Goal: Task Accomplishment & Management: Use online tool/utility

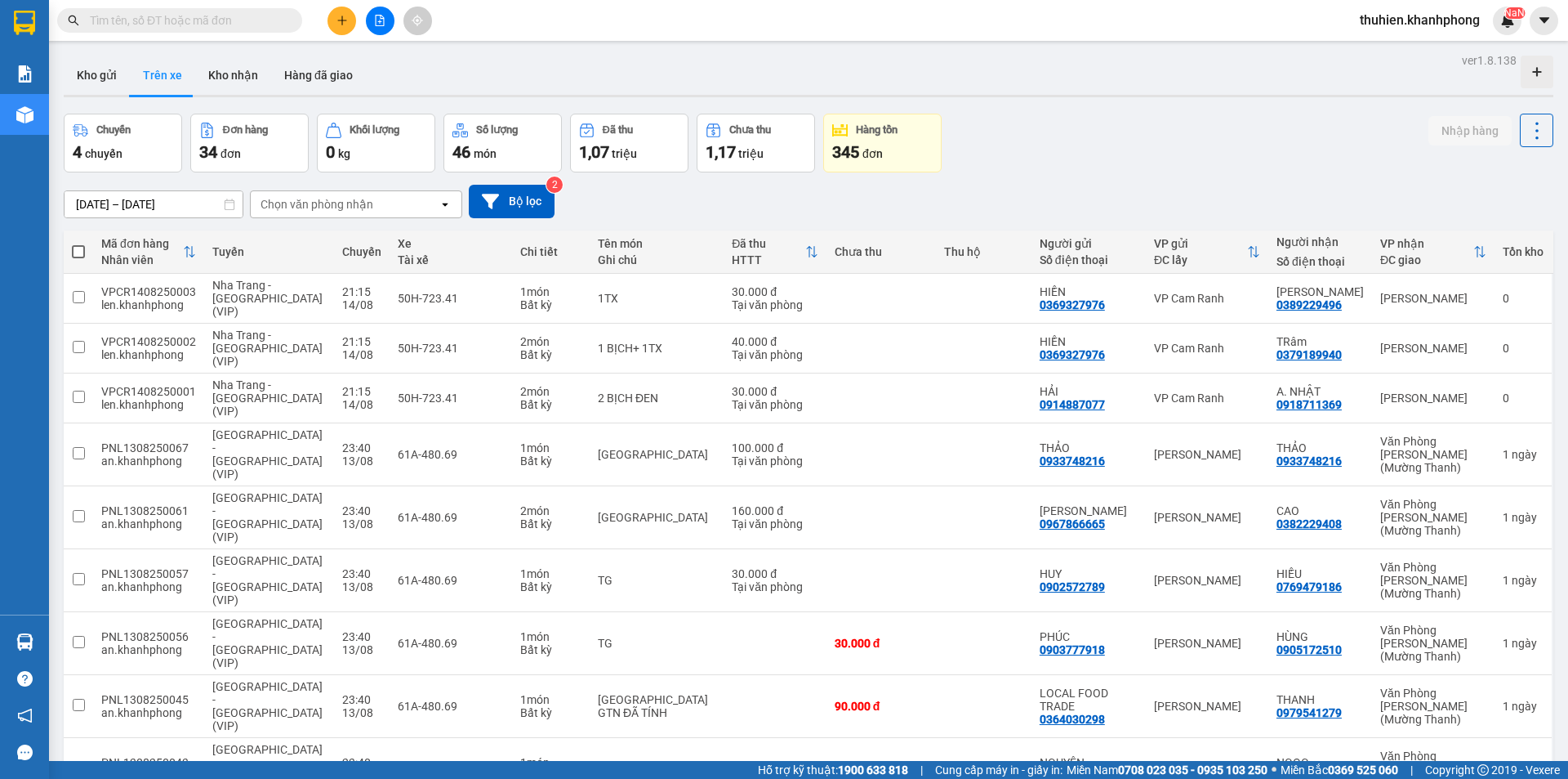
click at [319, 206] on div "Chọn văn phòng nhận" at bounding box center [317, 204] width 113 height 16
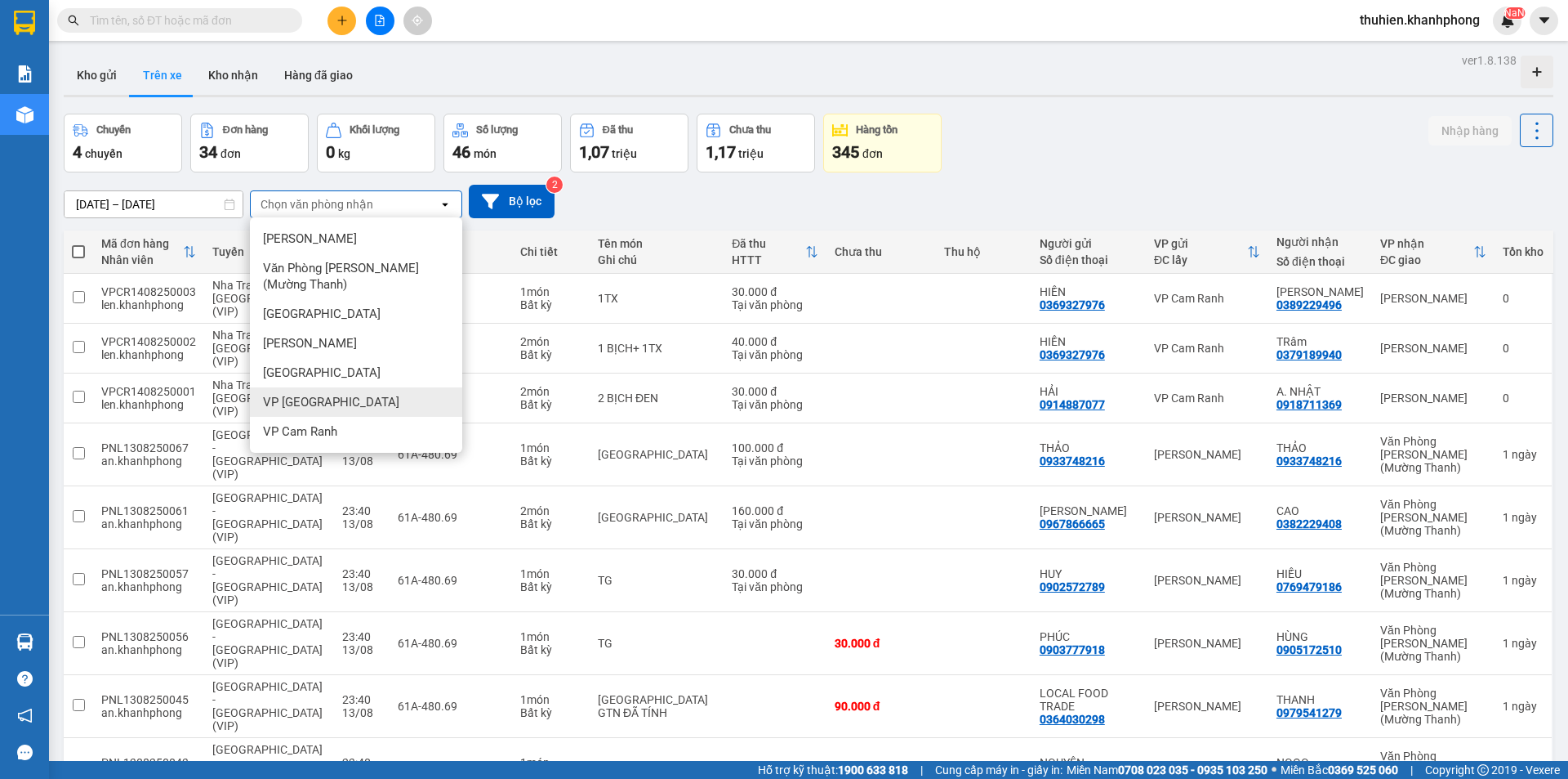
click at [319, 397] on span "VP Ninh Hòa" at bounding box center [331, 402] width 136 height 16
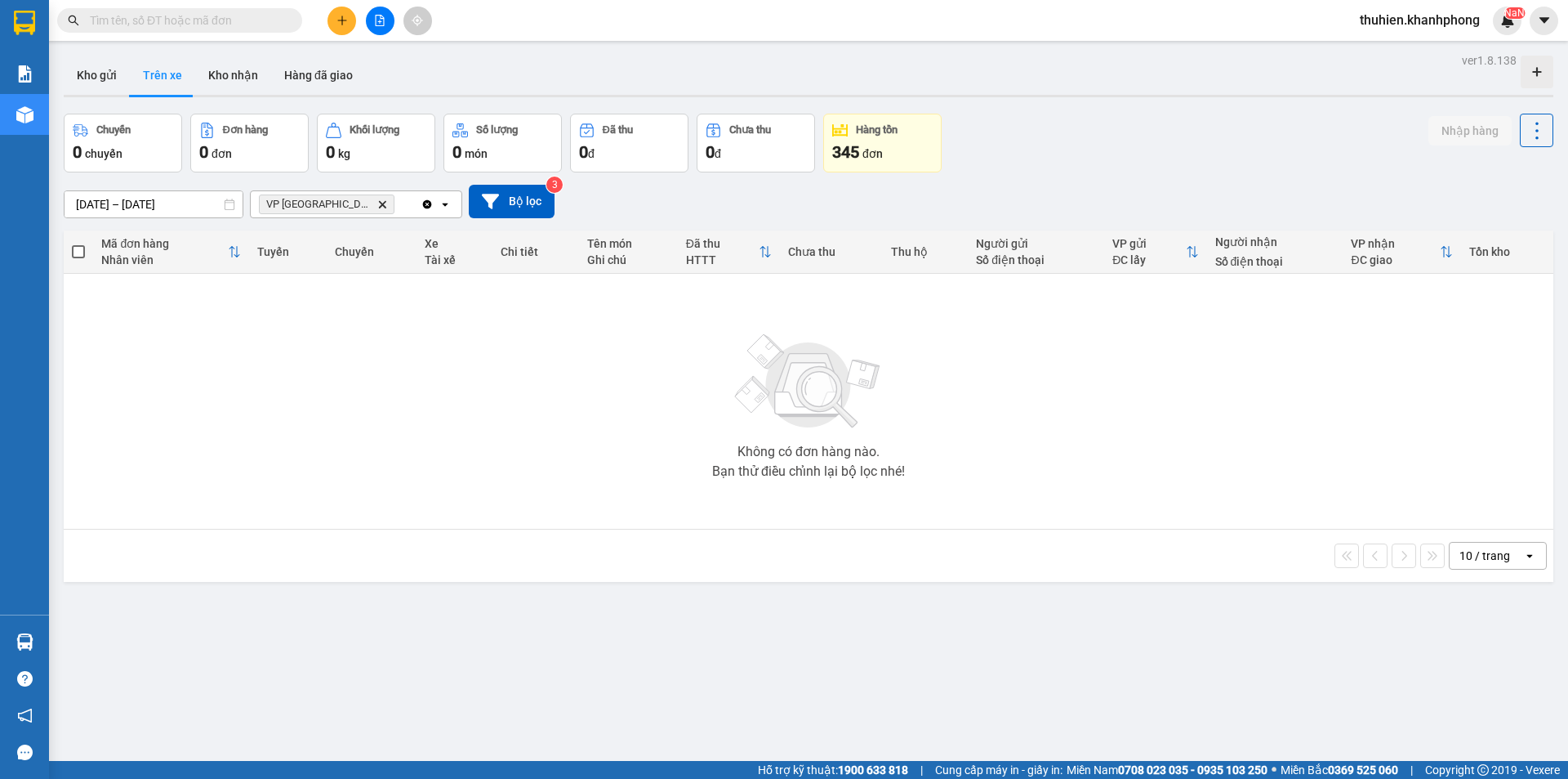
click at [377, 202] on icon "Delete" at bounding box center [382, 204] width 10 height 10
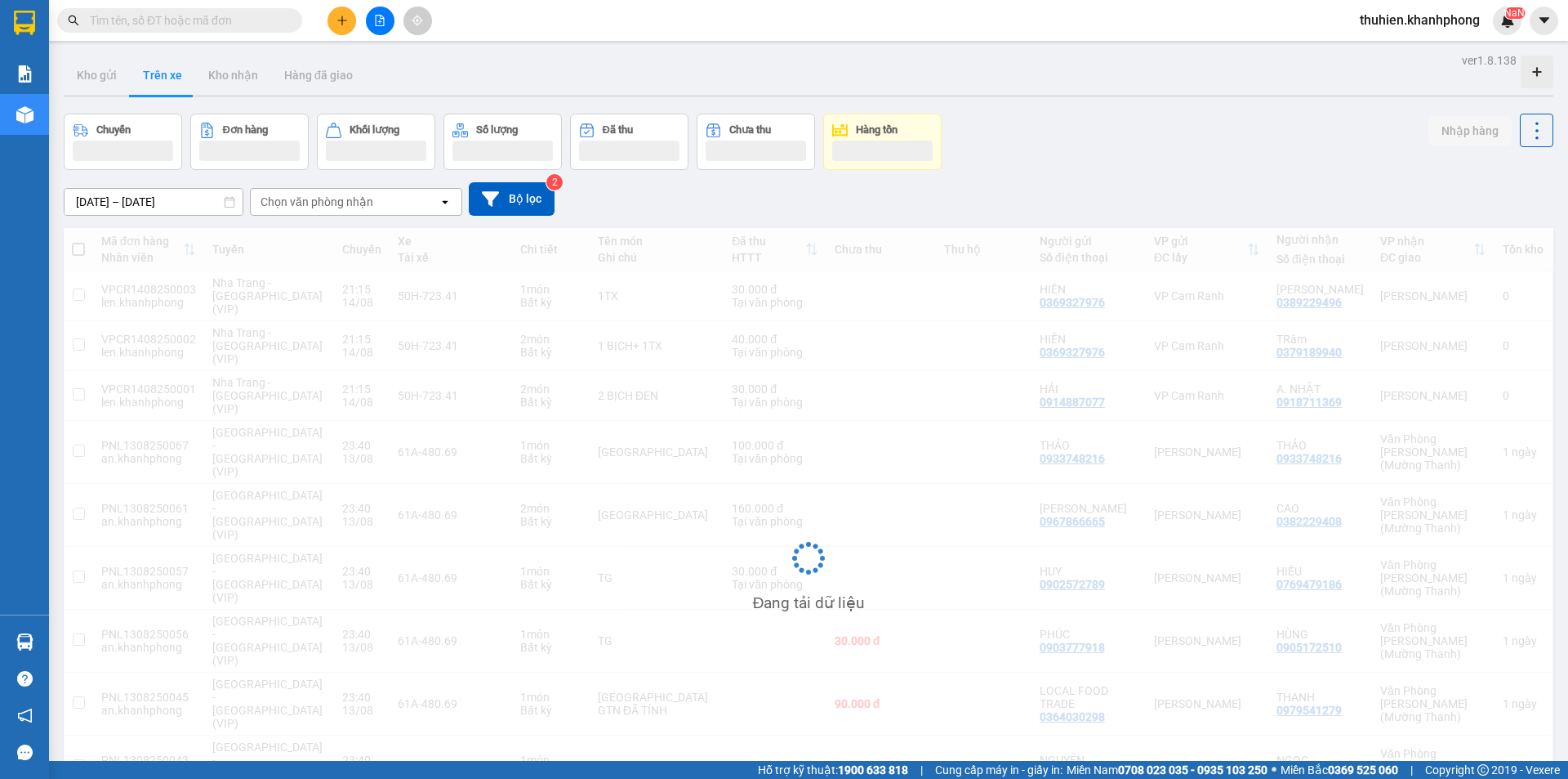
click at [326, 204] on div "Chọn văn phòng nhận" at bounding box center [317, 202] width 113 height 16
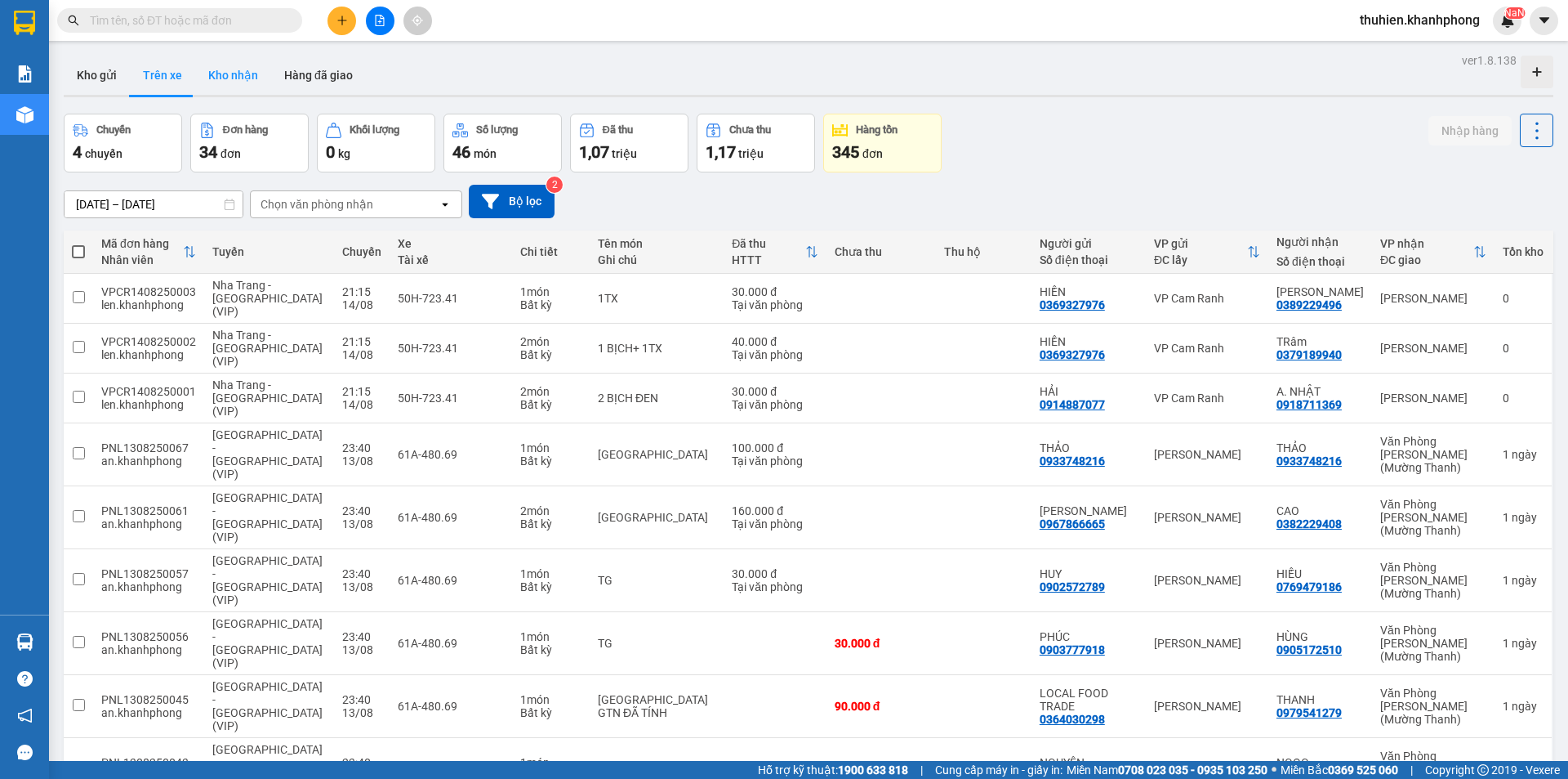
click at [228, 76] on button "Kho nhận" at bounding box center [233, 75] width 76 height 39
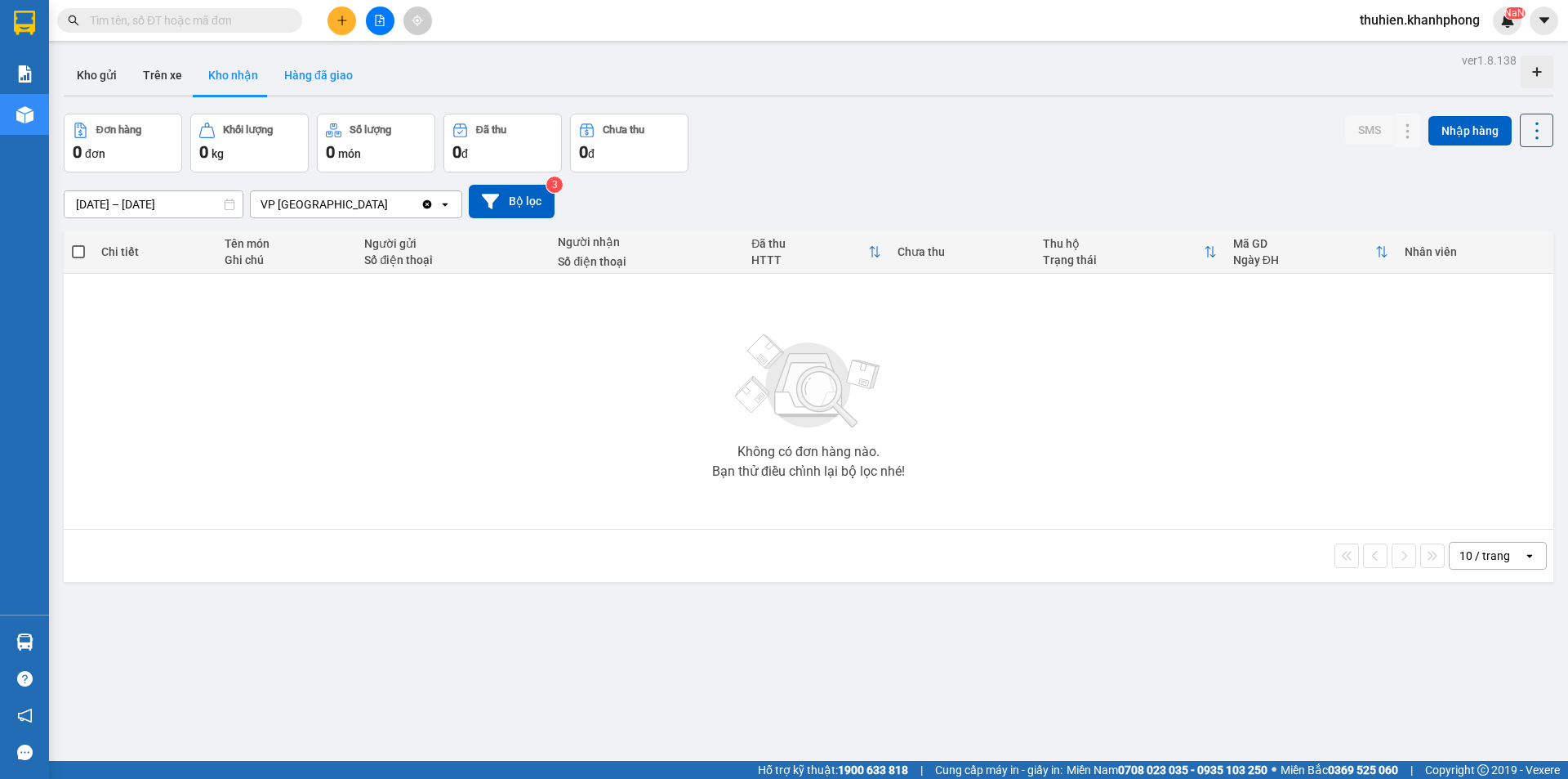
click at [288, 78] on button "Hàng đã giao" at bounding box center [319, 75] width 95 height 39
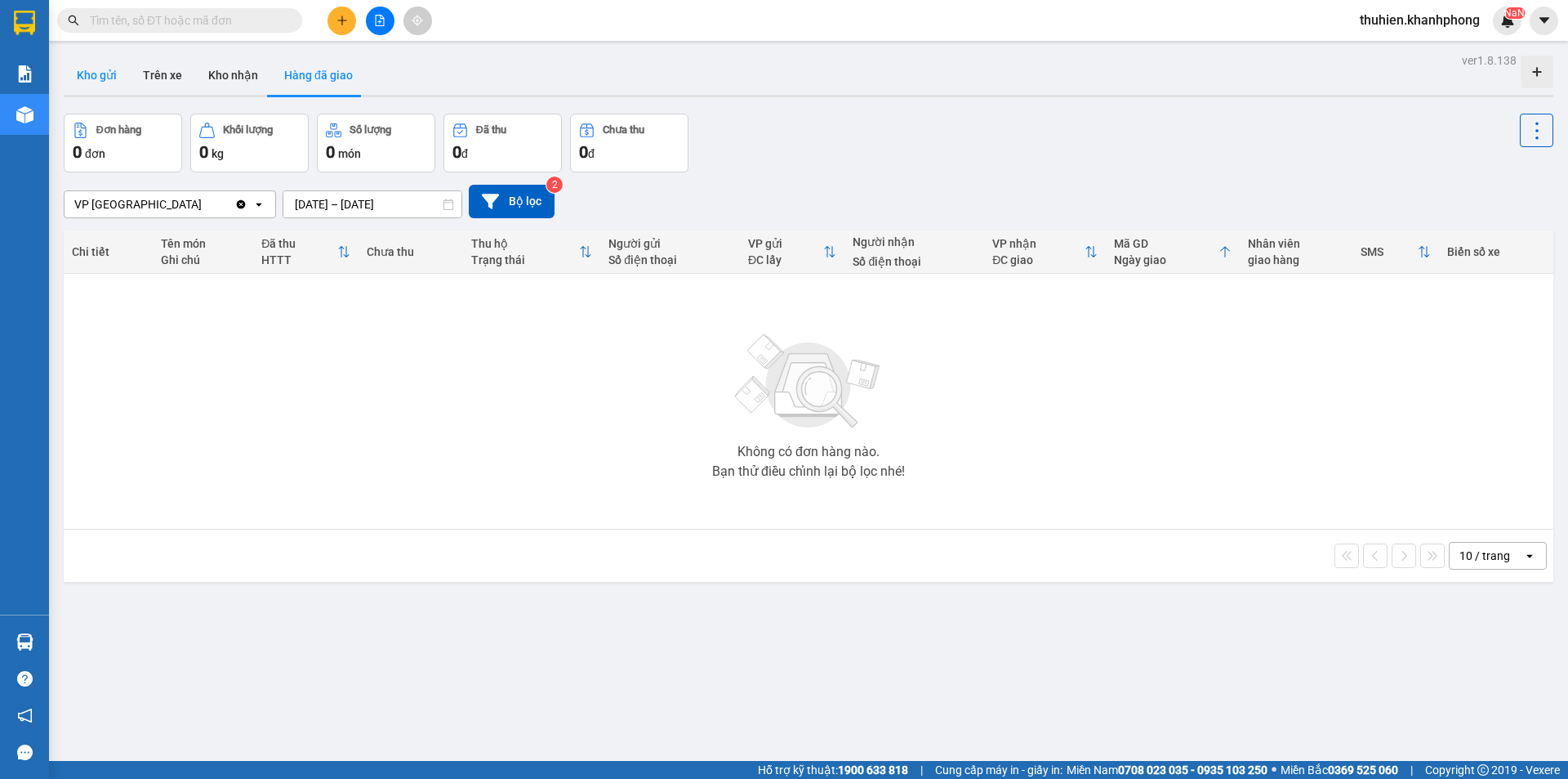
click at [106, 78] on button "Kho gửi" at bounding box center [96, 75] width 66 height 39
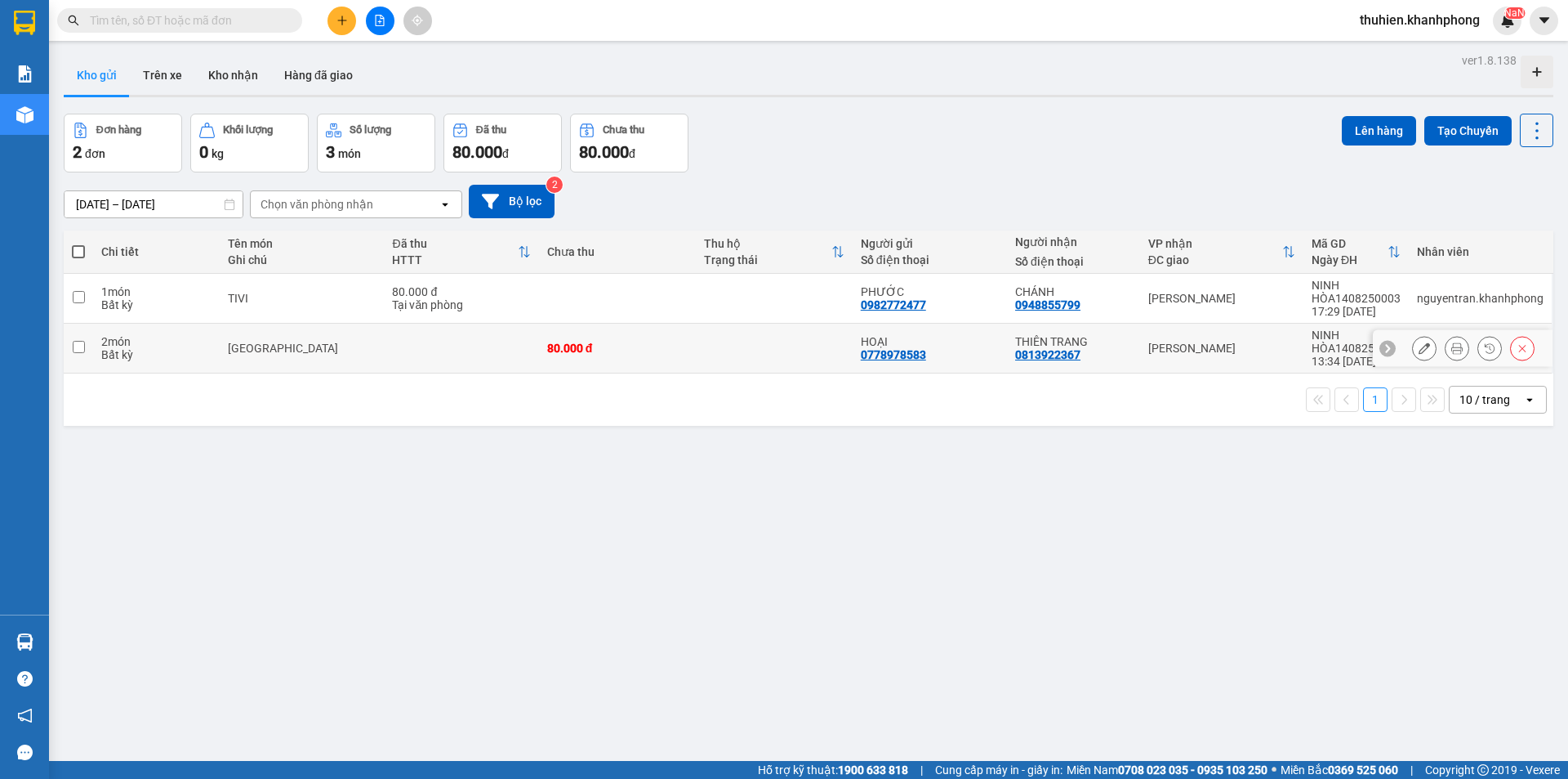
click at [78, 344] on input "checkbox" at bounding box center [78, 347] width 12 height 12
checkbox input "true"
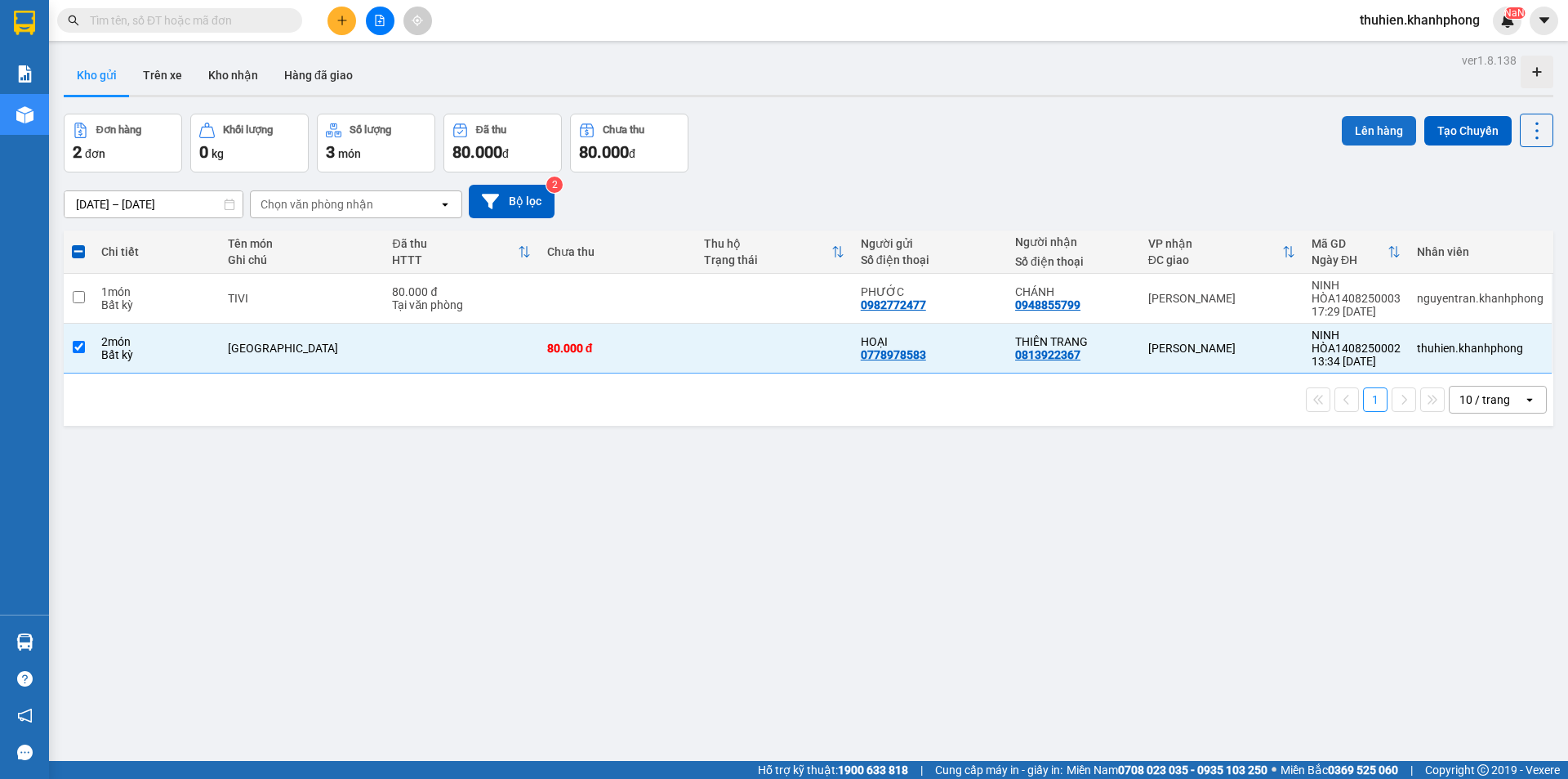
click at [1347, 123] on button "Lên hàng" at bounding box center [1378, 131] width 74 height 29
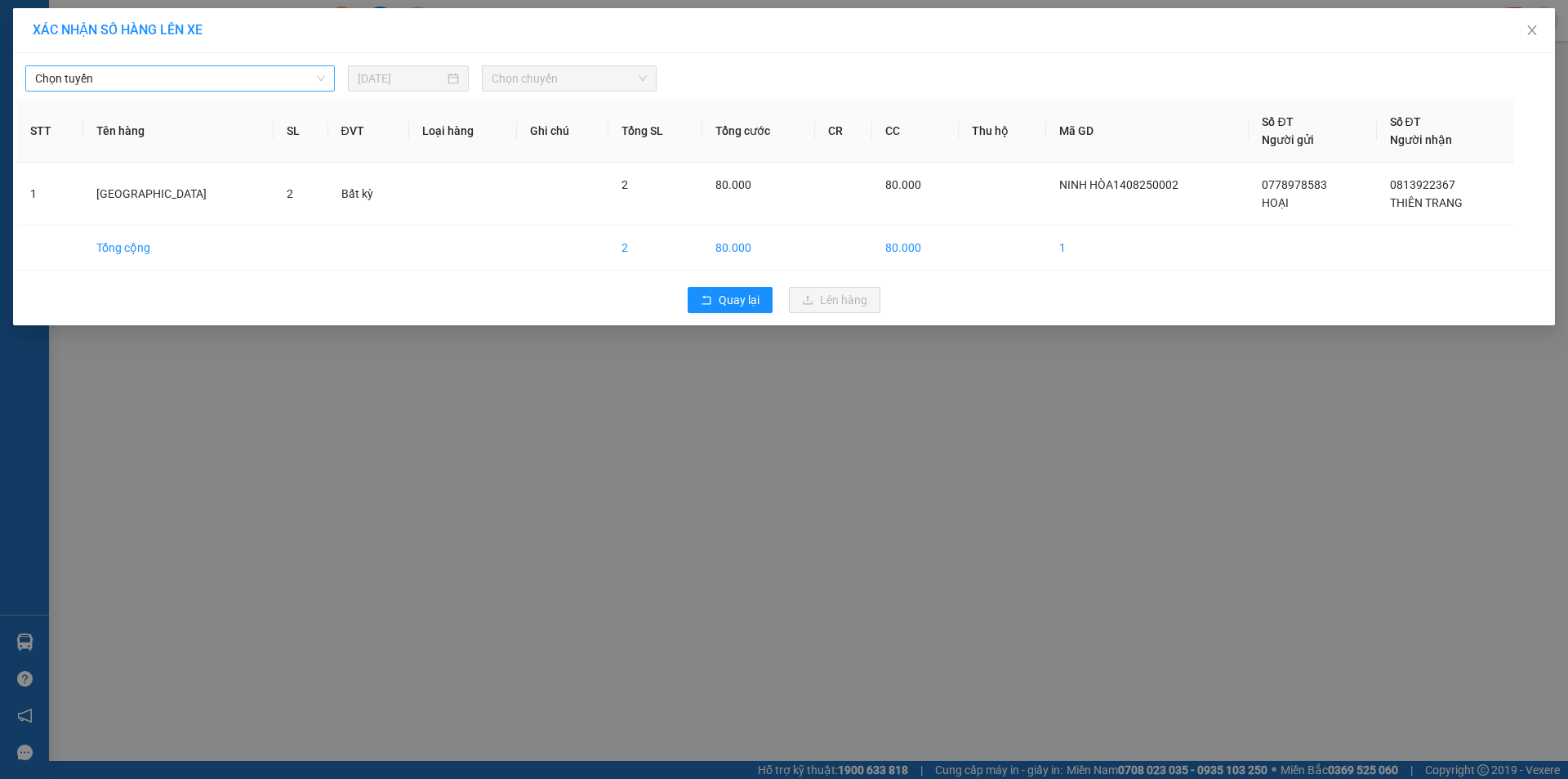
click at [152, 78] on span "Chọn tuyến" at bounding box center [180, 78] width 290 height 25
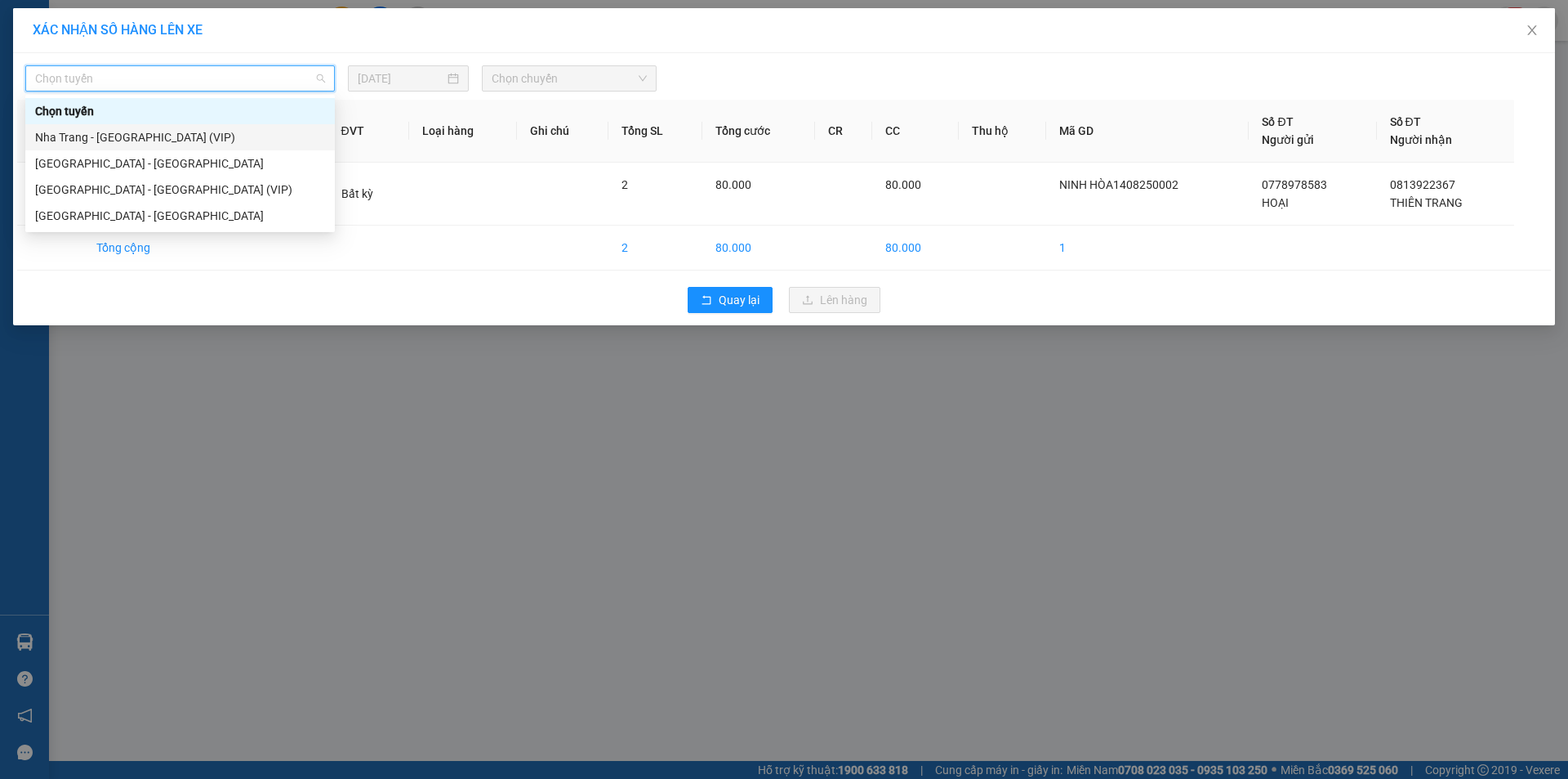
click at [133, 132] on div "Nha Trang - Sài Gòn (VIP)" at bounding box center [180, 137] width 290 height 18
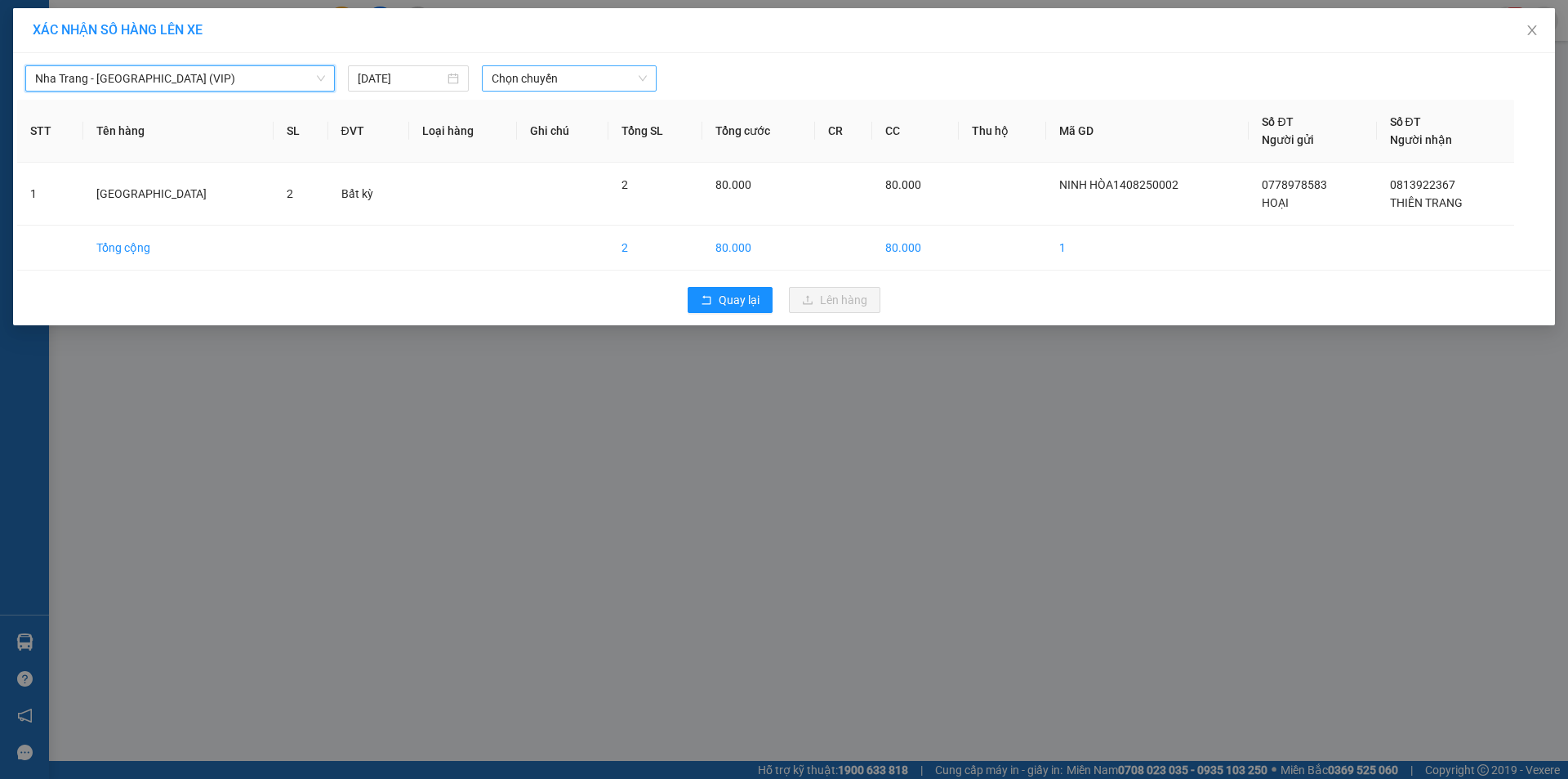
click at [536, 78] on span "Chọn chuyến" at bounding box center [570, 78] width 155 height 25
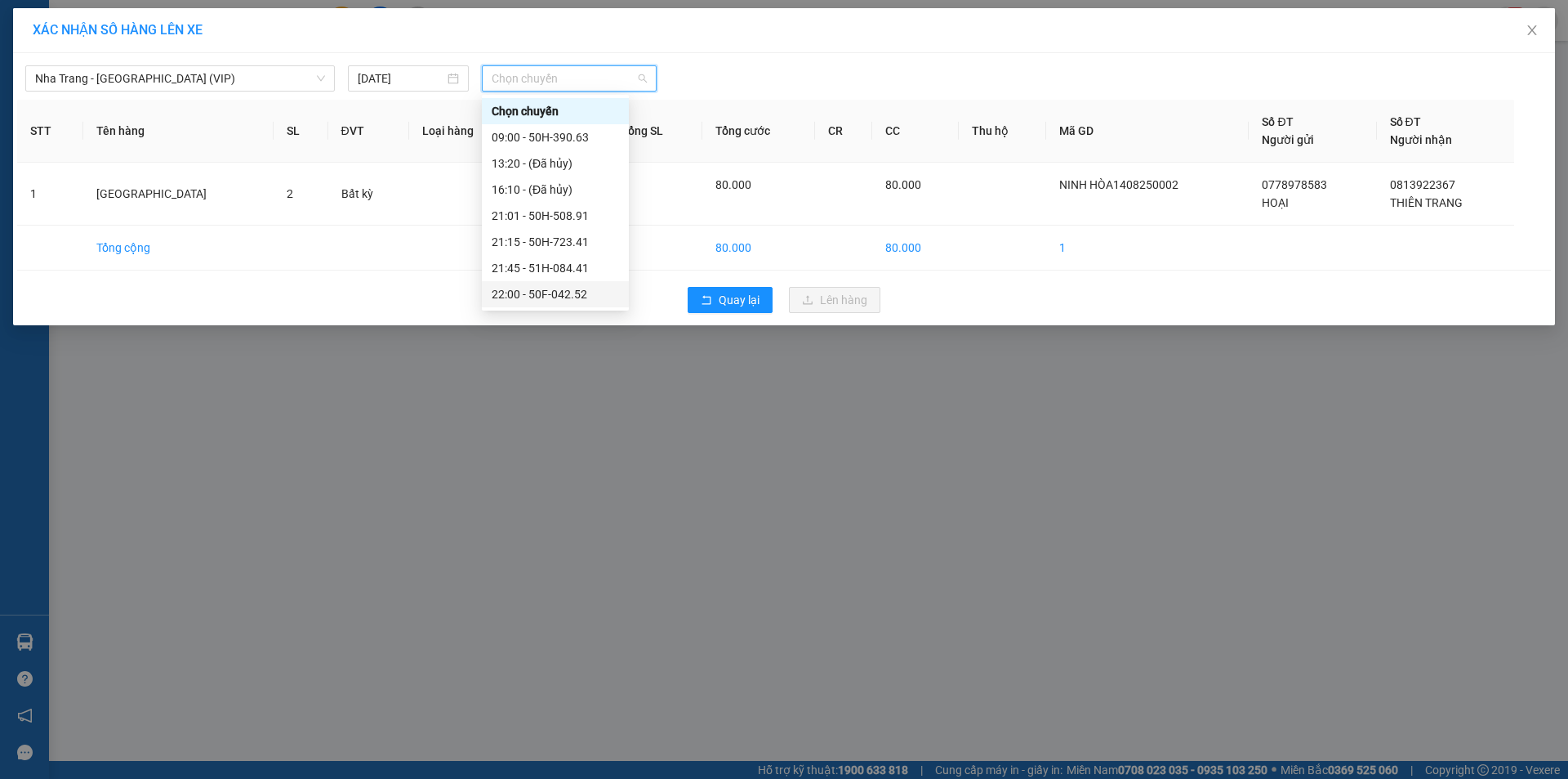
scroll to position [82, 0]
click at [515, 187] on div "21:45 - 51H-084.41" at bounding box center [556, 186] width 127 height 18
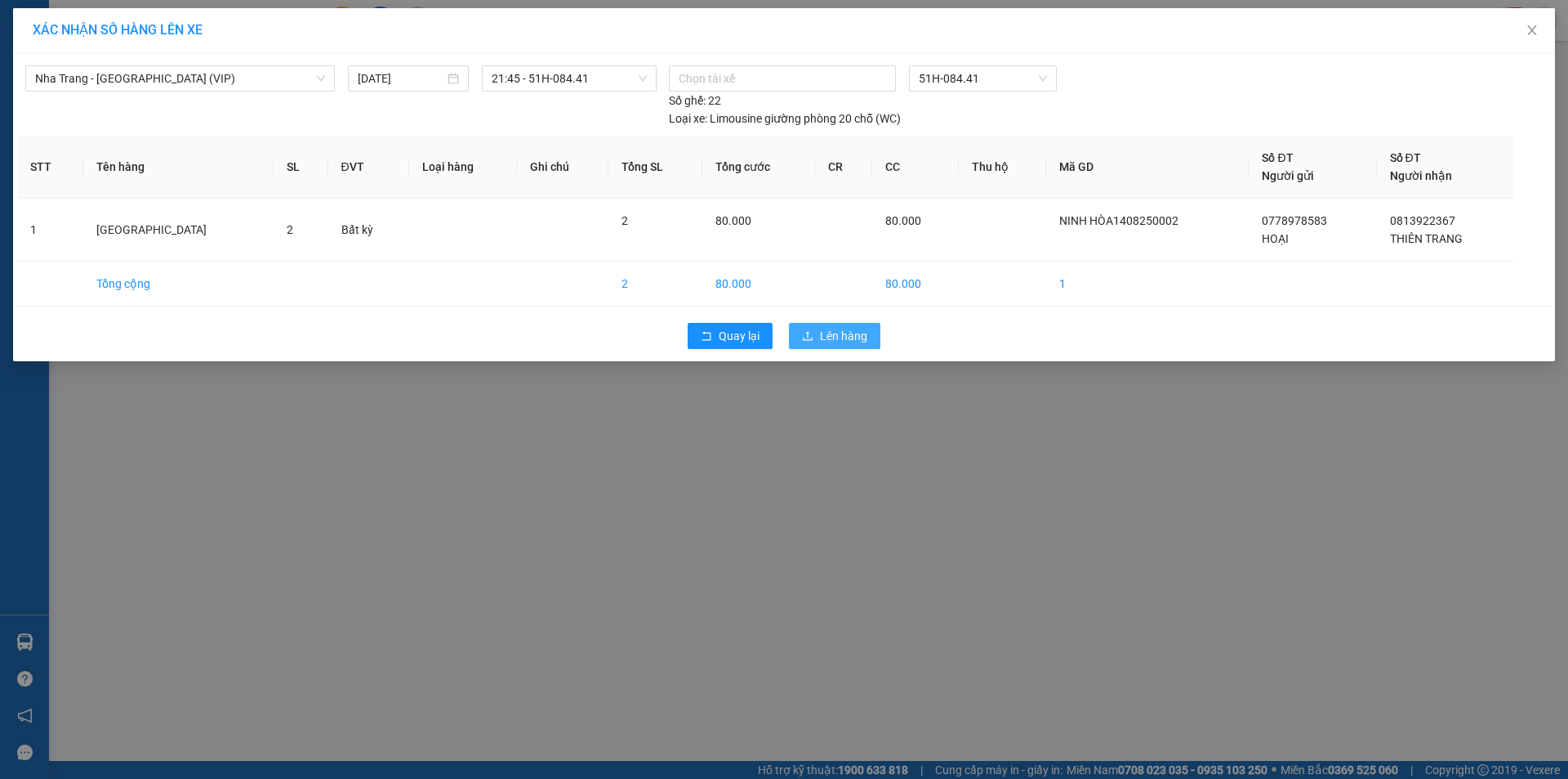
click at [852, 336] on span "Lên hàng" at bounding box center [844, 336] width 47 height 18
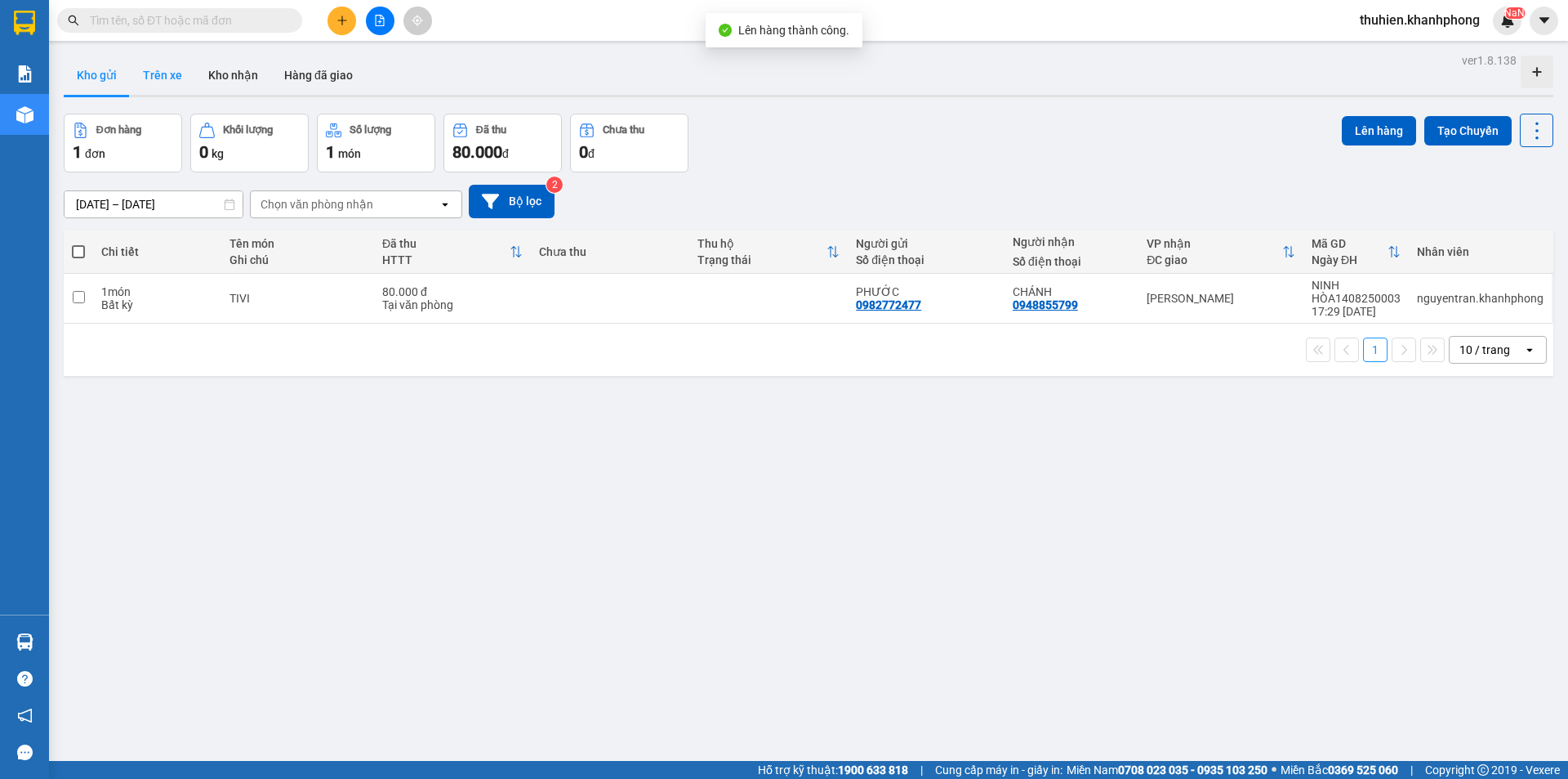
click at [163, 76] on button "Trên xe" at bounding box center [163, 75] width 65 height 39
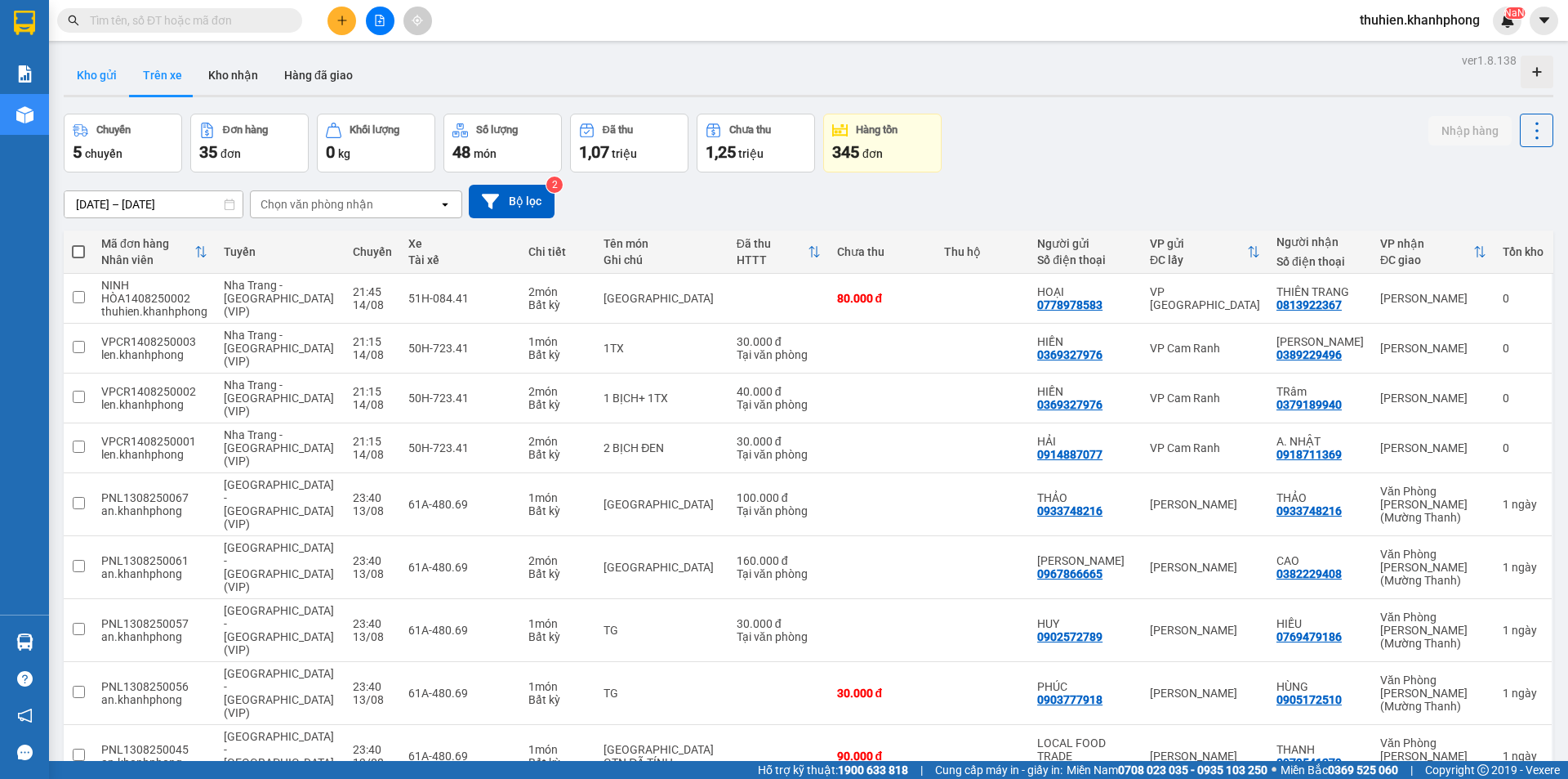
click at [103, 79] on button "Kho gửi" at bounding box center [96, 75] width 66 height 39
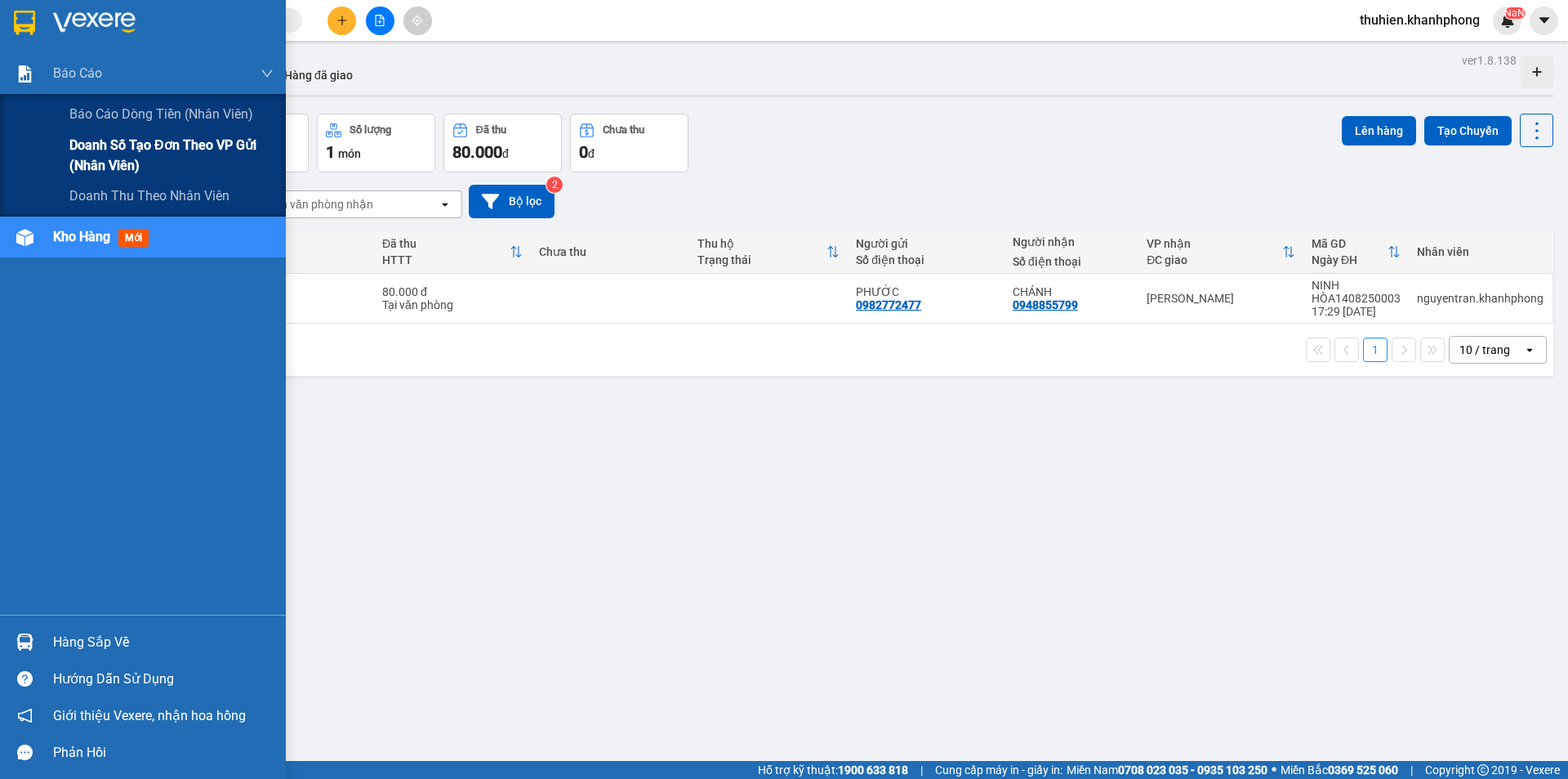
click at [85, 158] on span "Doanh số tạo đơn theo VP gửi (nhân viên)" at bounding box center [172, 155] width 204 height 41
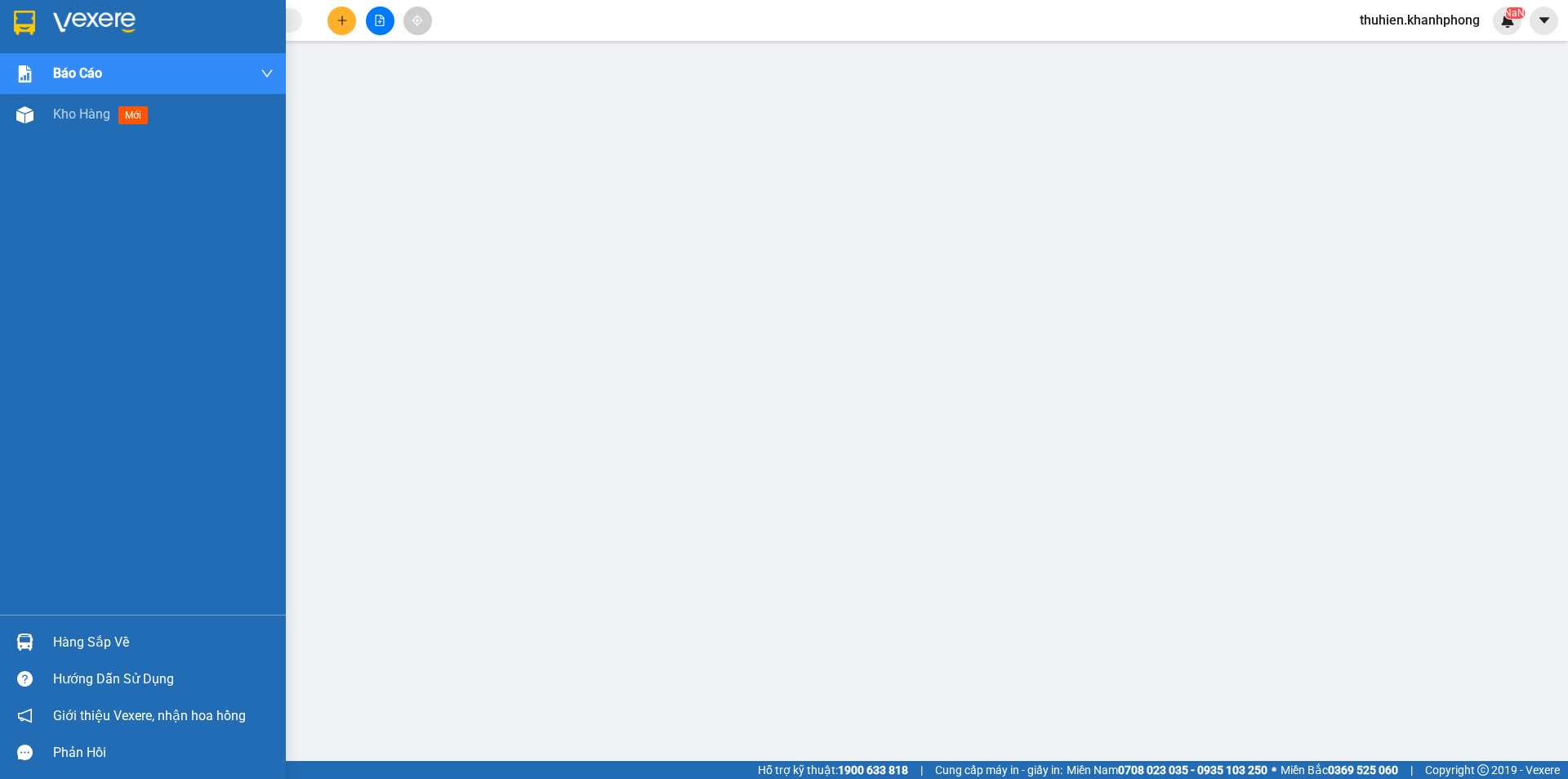
click at [28, 19] on img at bounding box center [25, 23] width 21 height 25
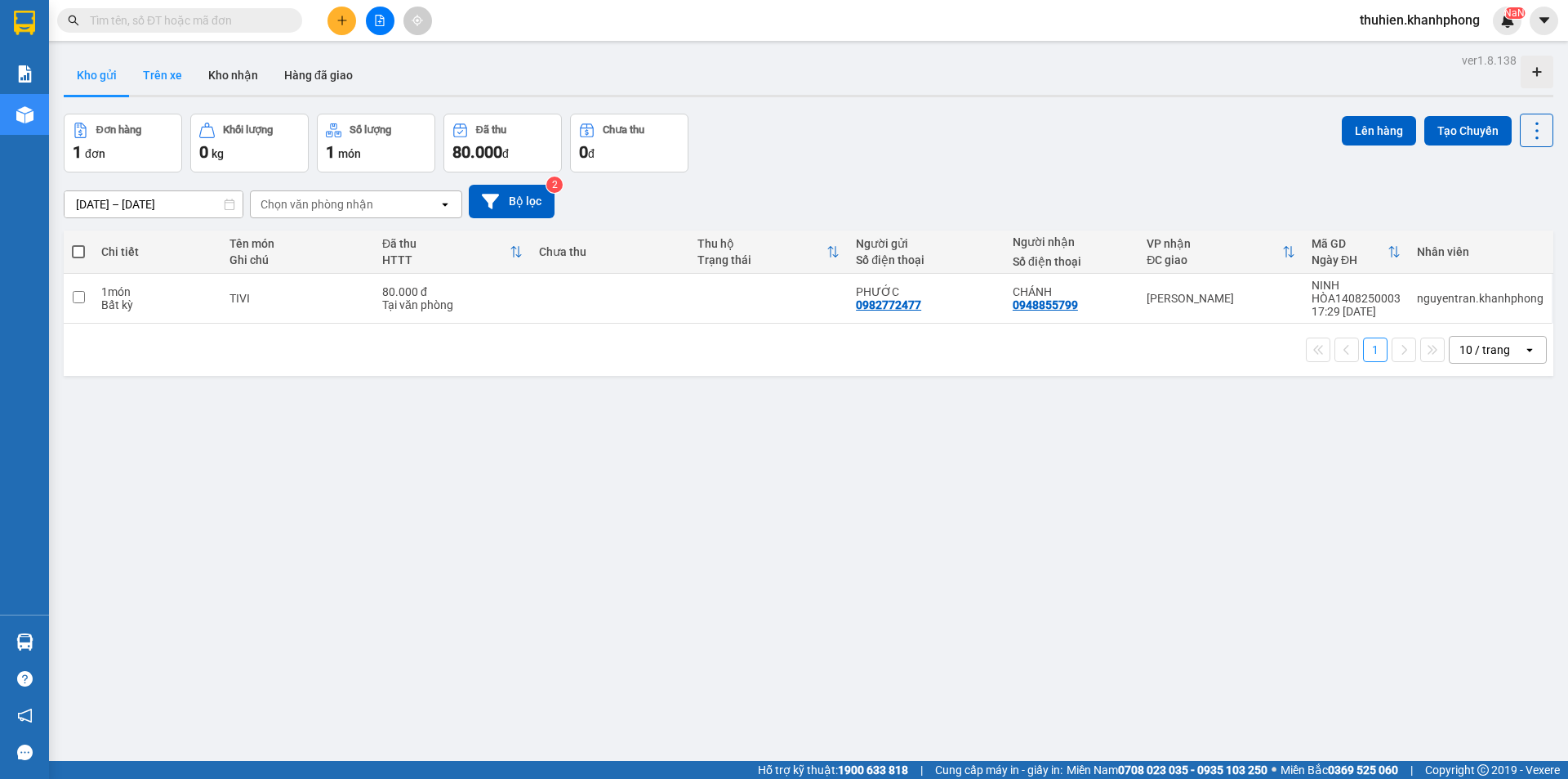
click at [173, 70] on button "Trên xe" at bounding box center [163, 75] width 65 height 39
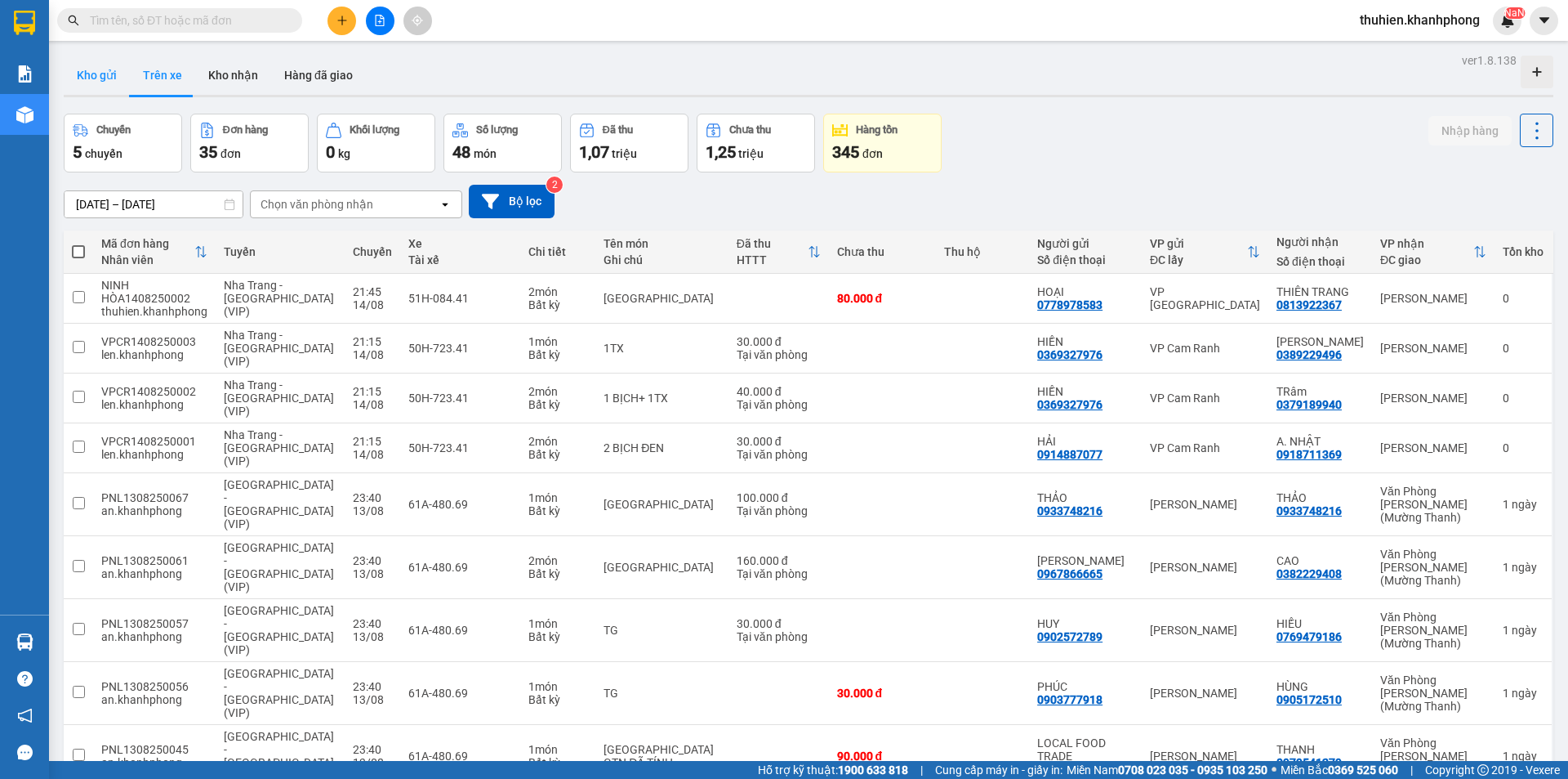
click at [105, 76] on button "Kho gửi" at bounding box center [96, 75] width 66 height 39
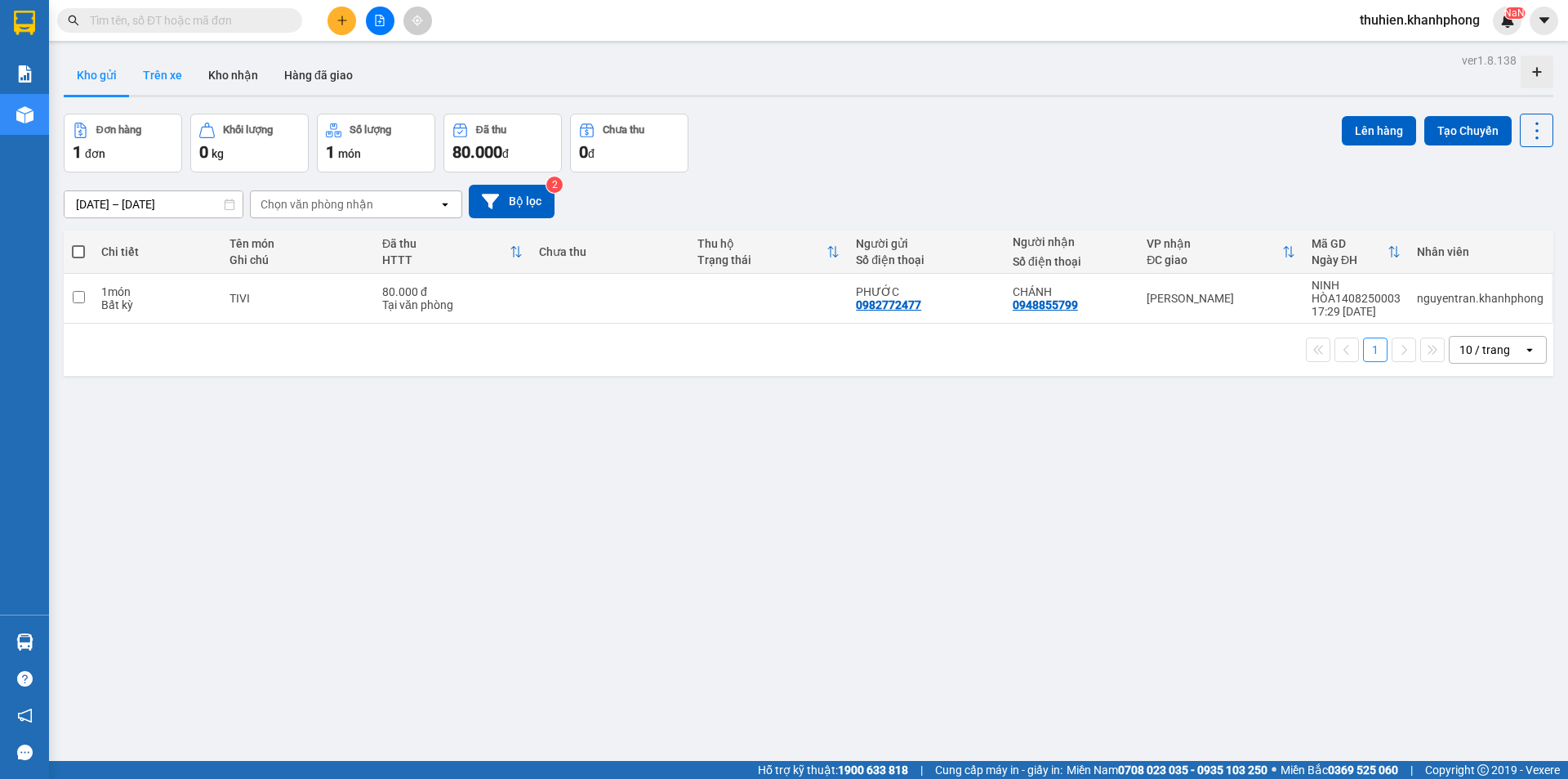
click at [174, 80] on button "Trên xe" at bounding box center [163, 75] width 65 height 39
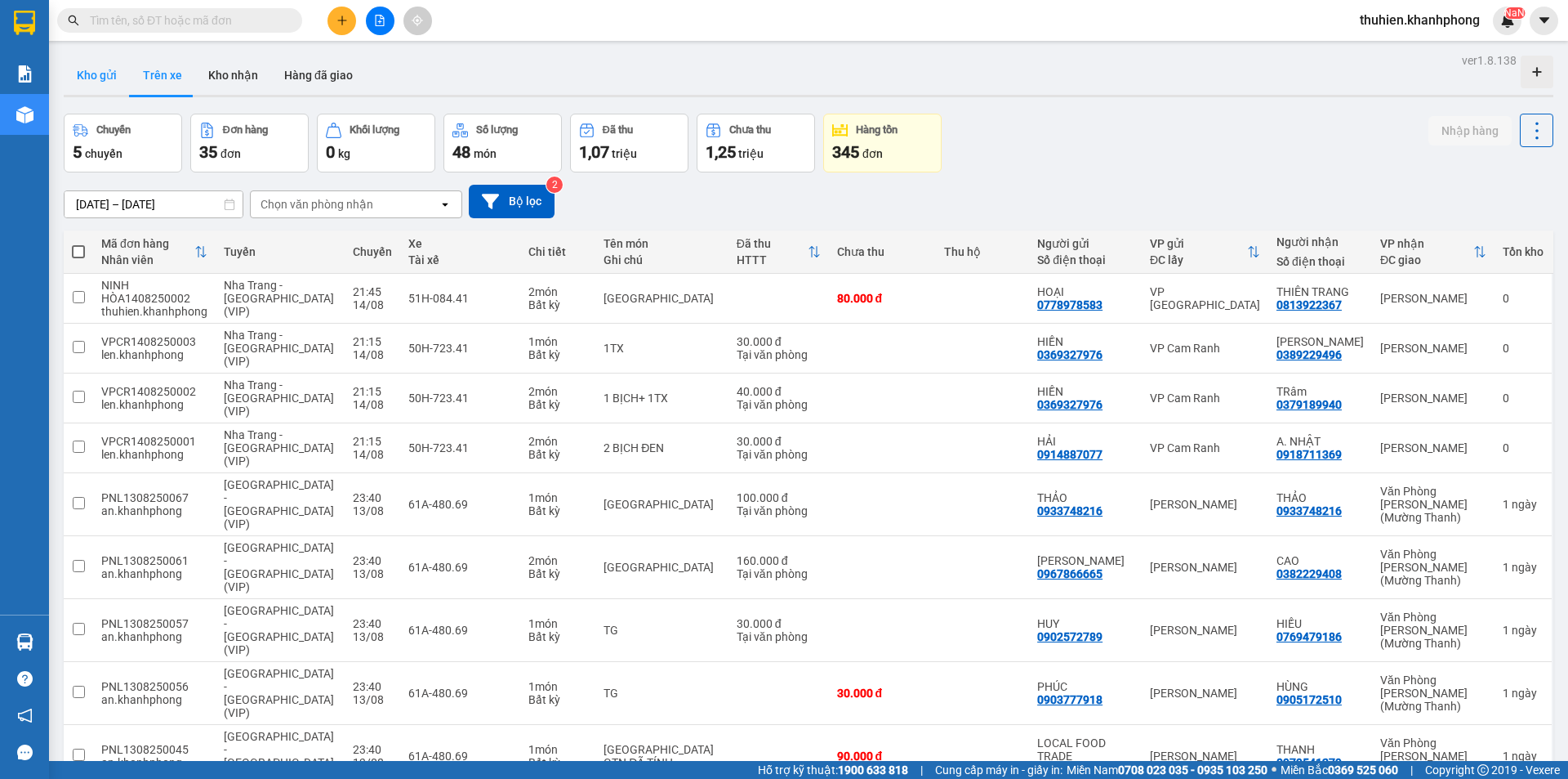
click at [106, 76] on button "Kho gửi" at bounding box center [96, 75] width 66 height 39
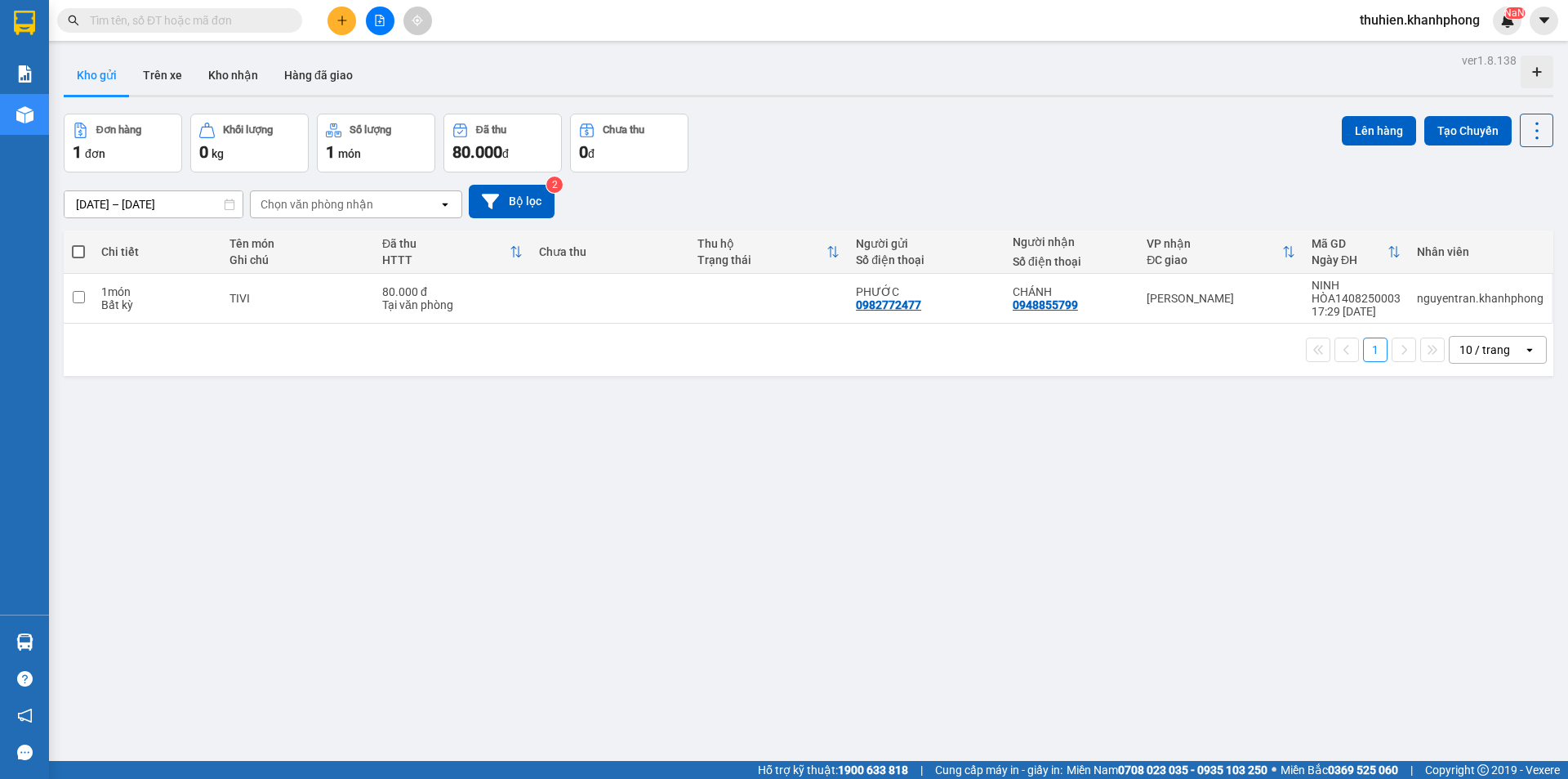
click at [1414, 16] on span "thuhien.khanhphong" at bounding box center [1419, 20] width 146 height 20
click at [1410, 46] on span "Đăng xuất" at bounding box center [1426, 51] width 114 height 18
